Goal: Check status: Check status

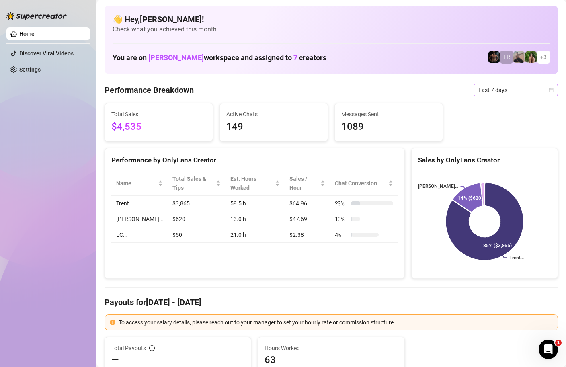
click at [494, 89] on span "Last 7 days" at bounding box center [516, 90] width 75 height 12
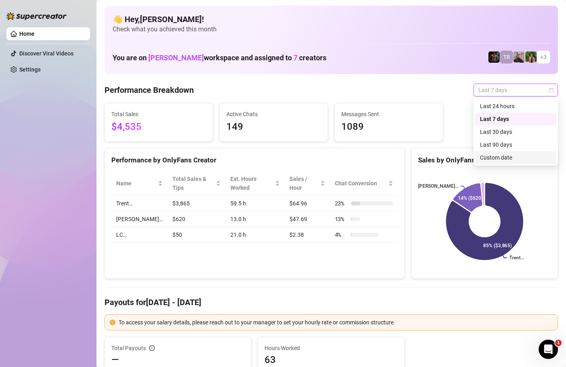
click at [494, 156] on div "Custom date" at bounding box center [516, 157] width 72 height 9
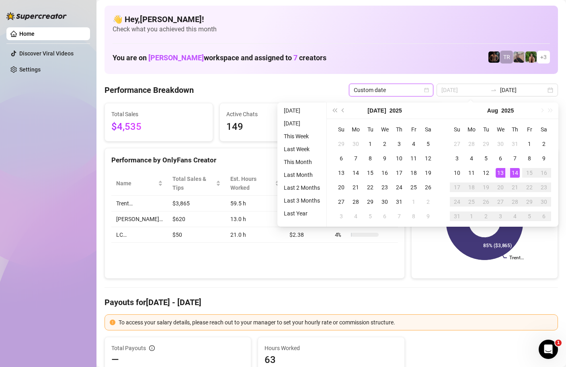
type input "[DATE]"
click at [514, 174] on div "14" at bounding box center [515, 173] width 10 height 10
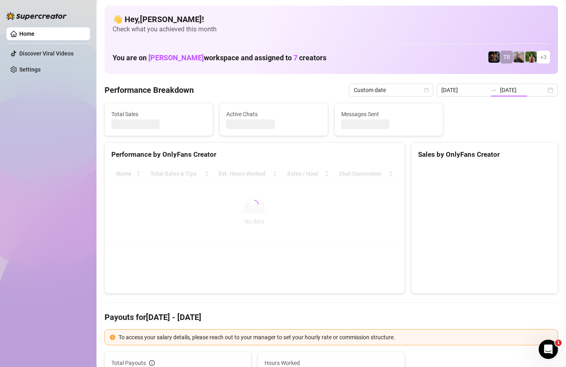
type input "[DATE]"
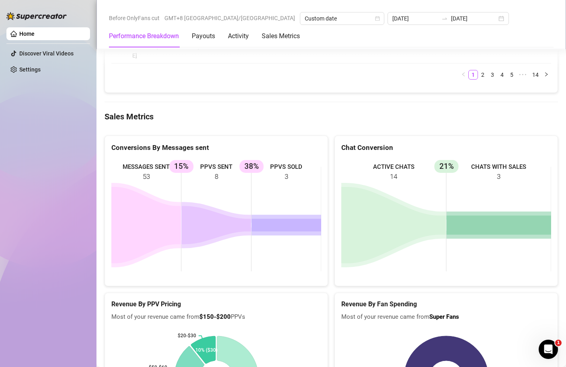
scroll to position [1245, 0]
